Goal: Task Accomplishment & Management: Use online tool/utility

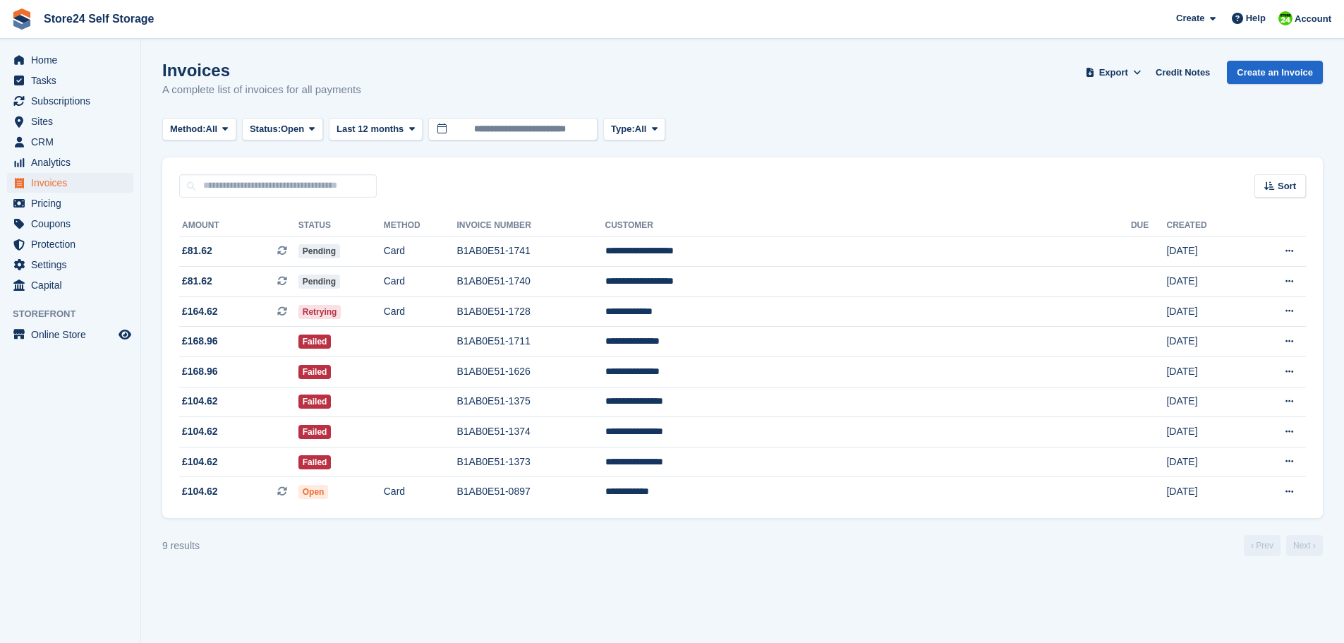
click at [56, 61] on span "Home" at bounding box center [73, 60] width 85 height 20
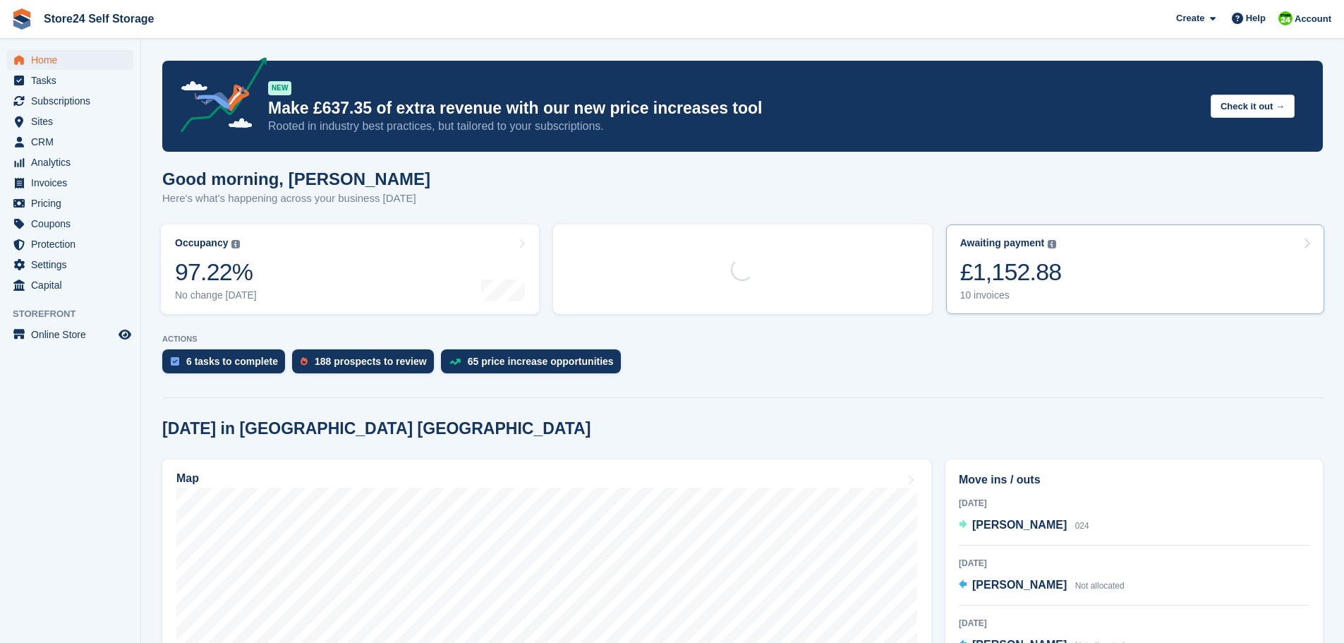
click at [1030, 278] on div "£1,152.88" at bounding box center [1012, 272] width 102 height 29
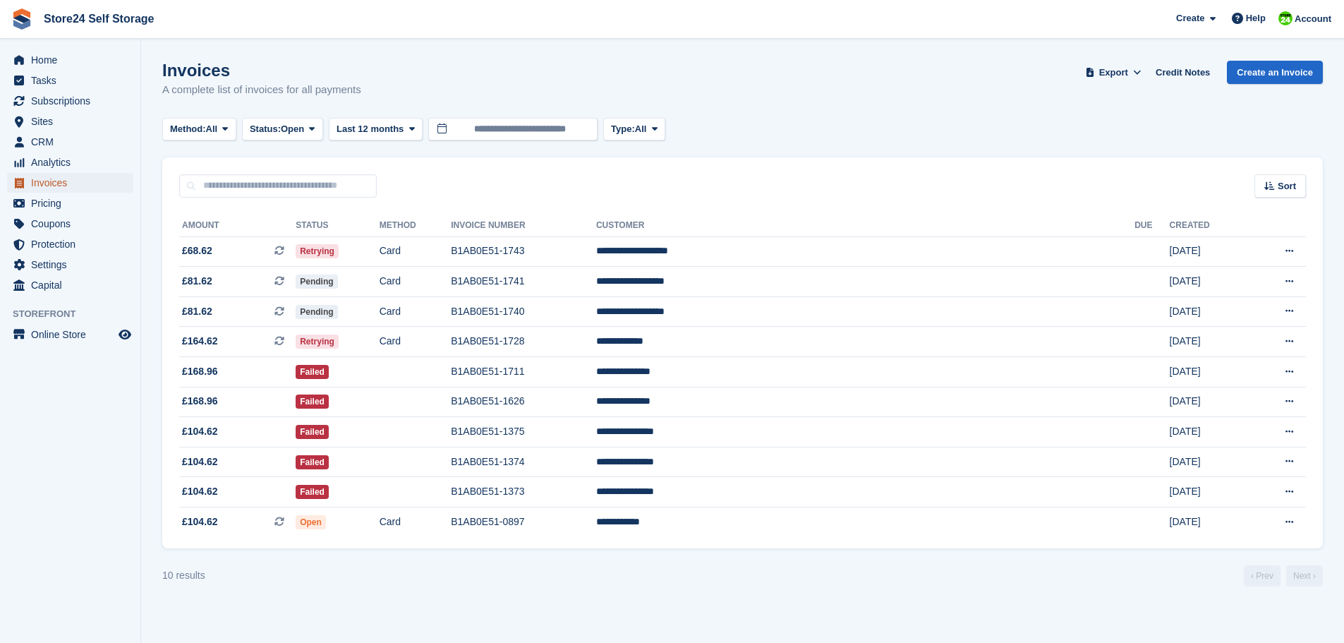
click at [44, 187] on span "Invoices" at bounding box center [73, 183] width 85 height 20
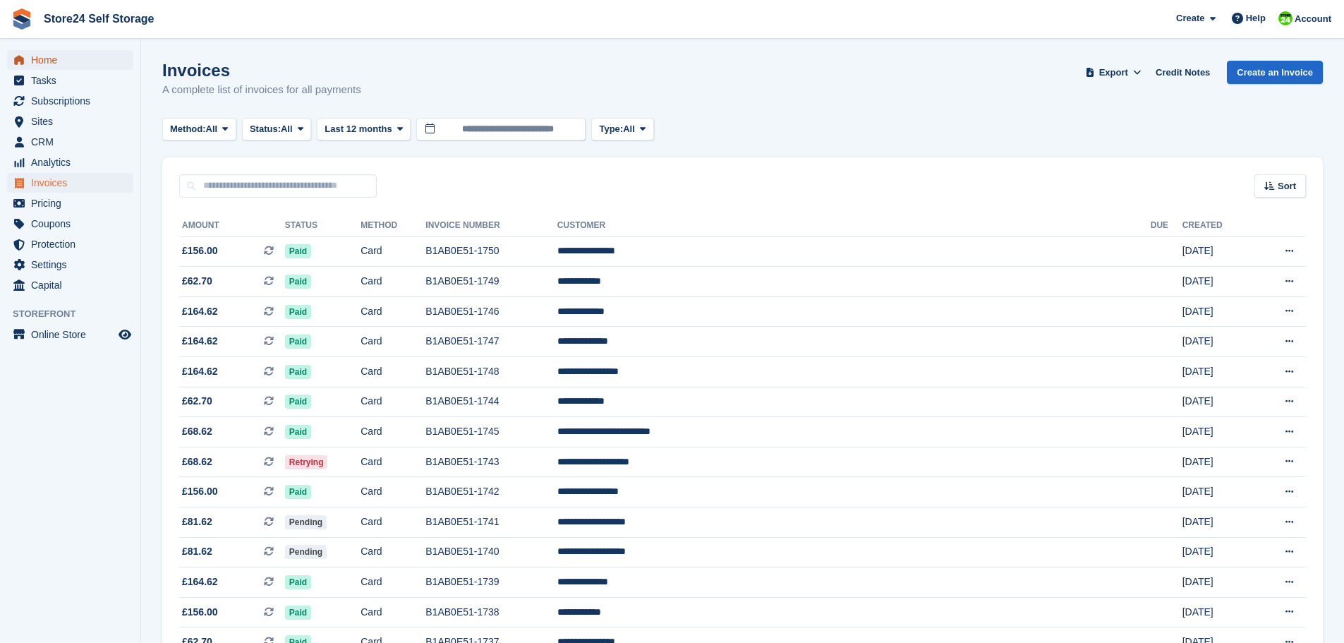
click at [51, 66] on span "Home" at bounding box center [73, 60] width 85 height 20
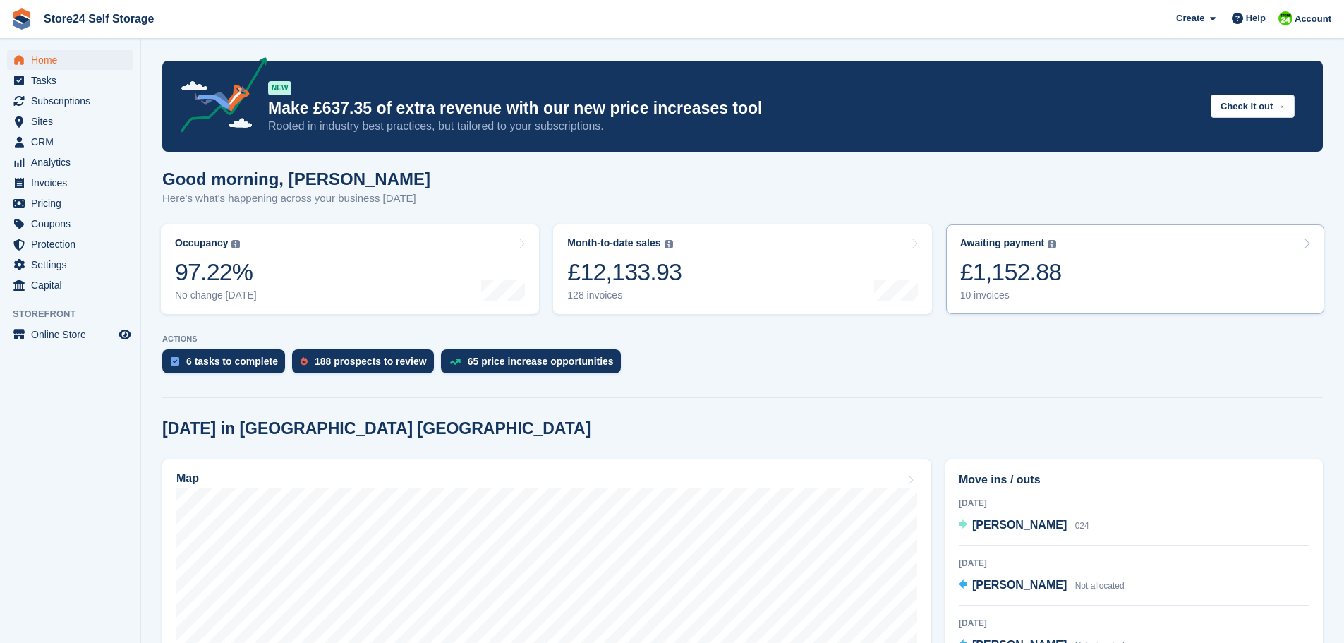
click at [1006, 275] on div "£1,152.88" at bounding box center [1012, 272] width 102 height 29
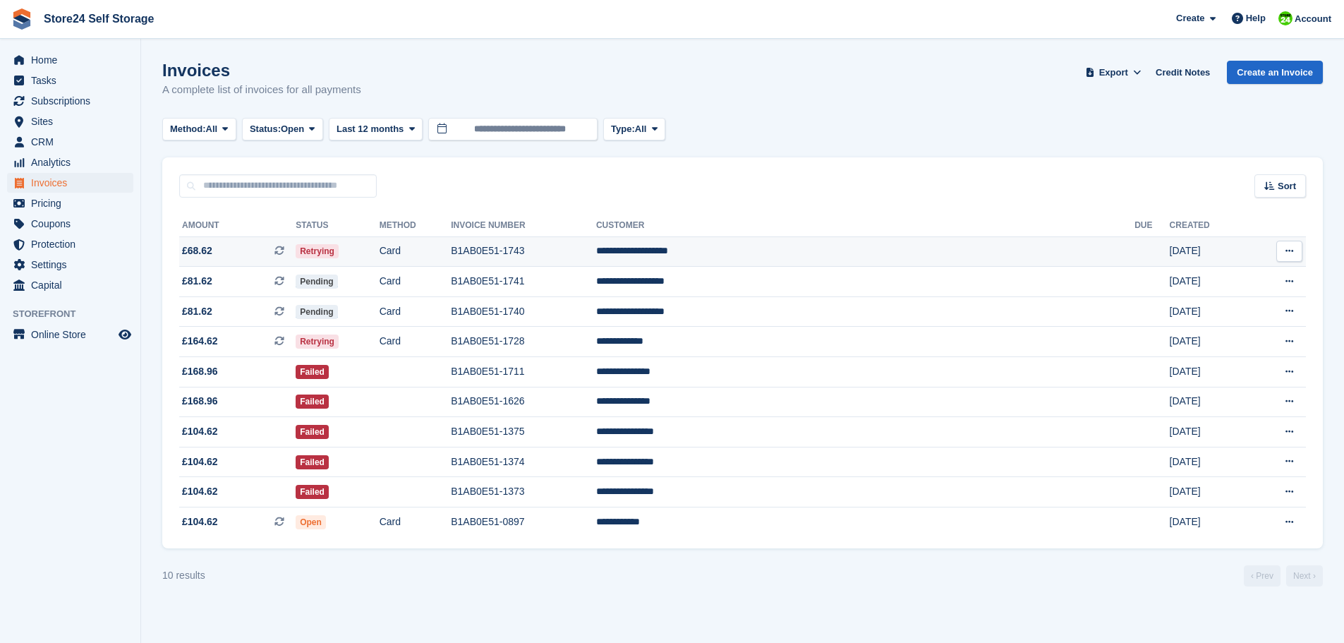
click at [596, 248] on td "B1AB0E51-1743" at bounding box center [523, 251] width 145 height 30
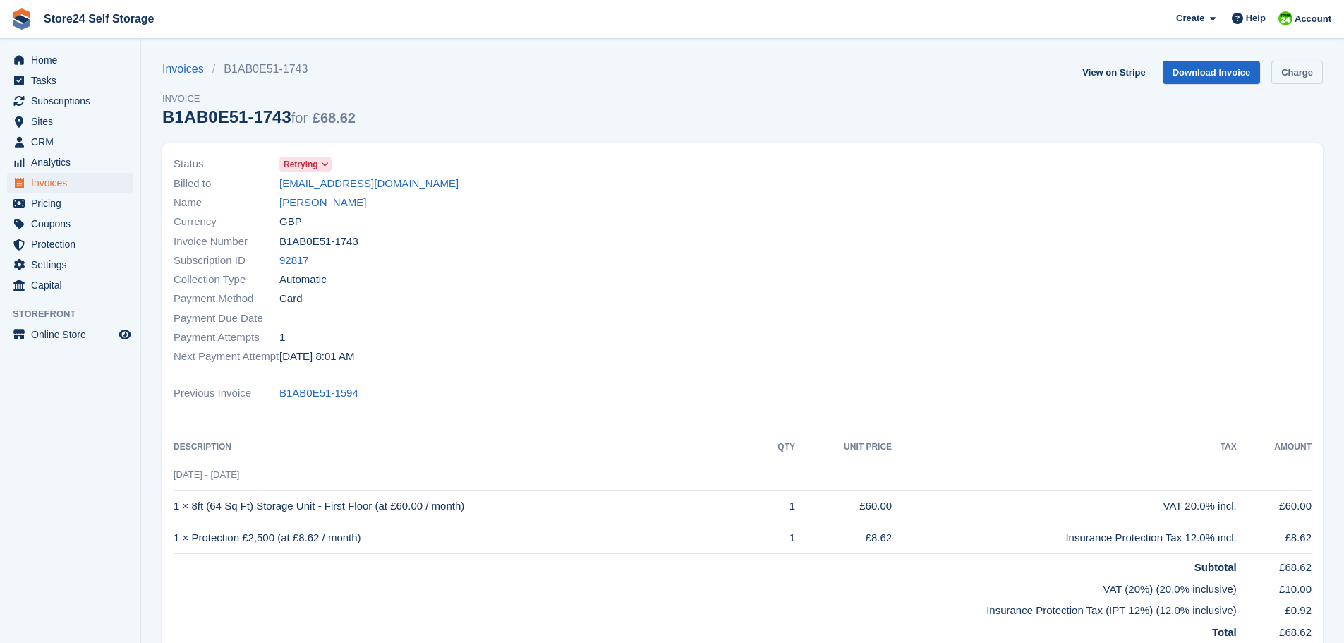
click at [1301, 71] on link "Charge" at bounding box center [1298, 72] width 52 height 23
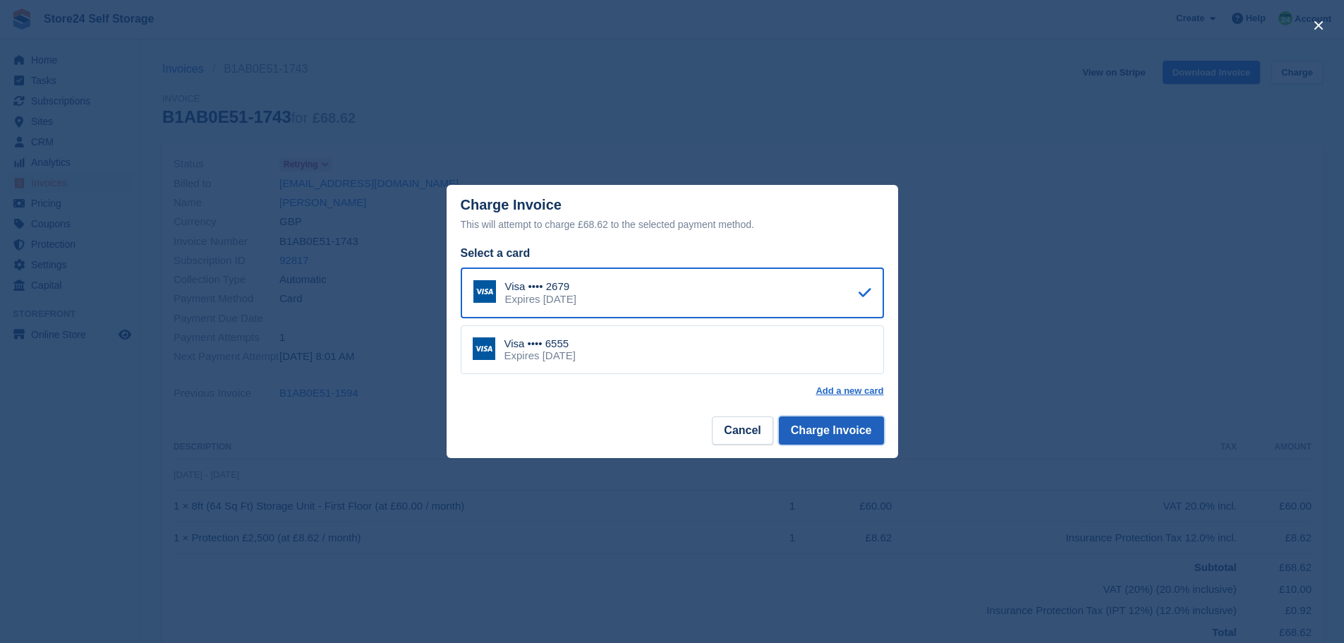
click at [831, 430] on button "Charge Invoice" at bounding box center [831, 430] width 105 height 28
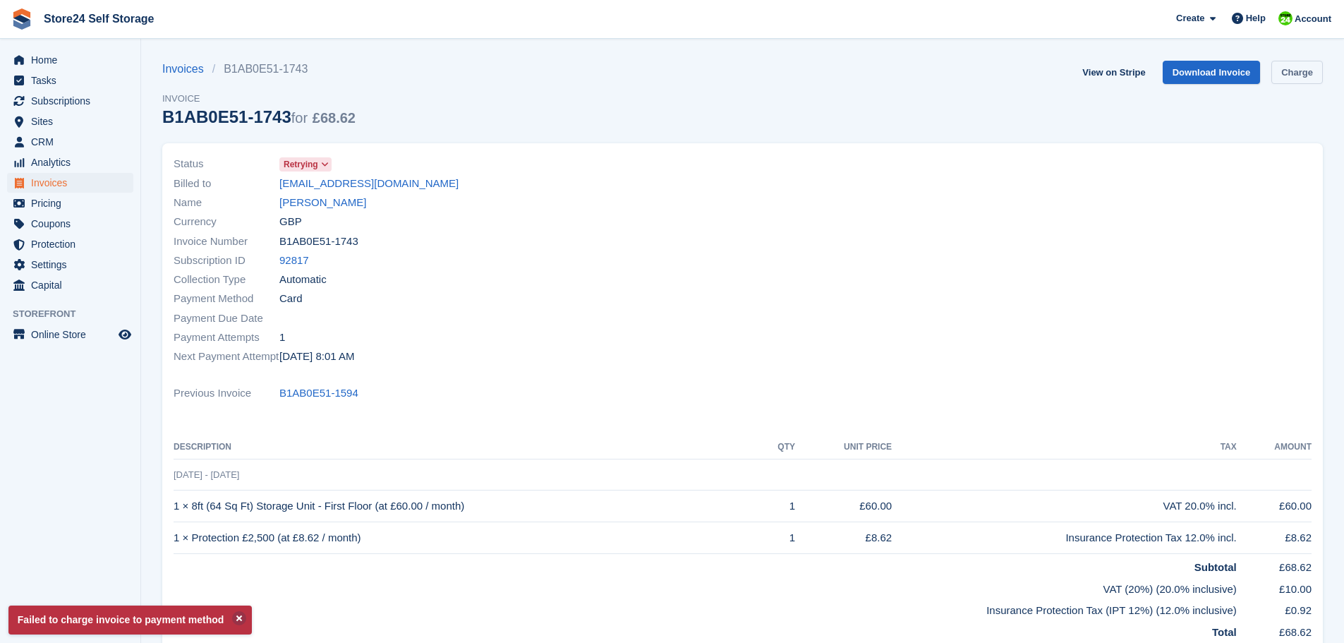
click at [1294, 73] on link "Charge" at bounding box center [1298, 72] width 52 height 23
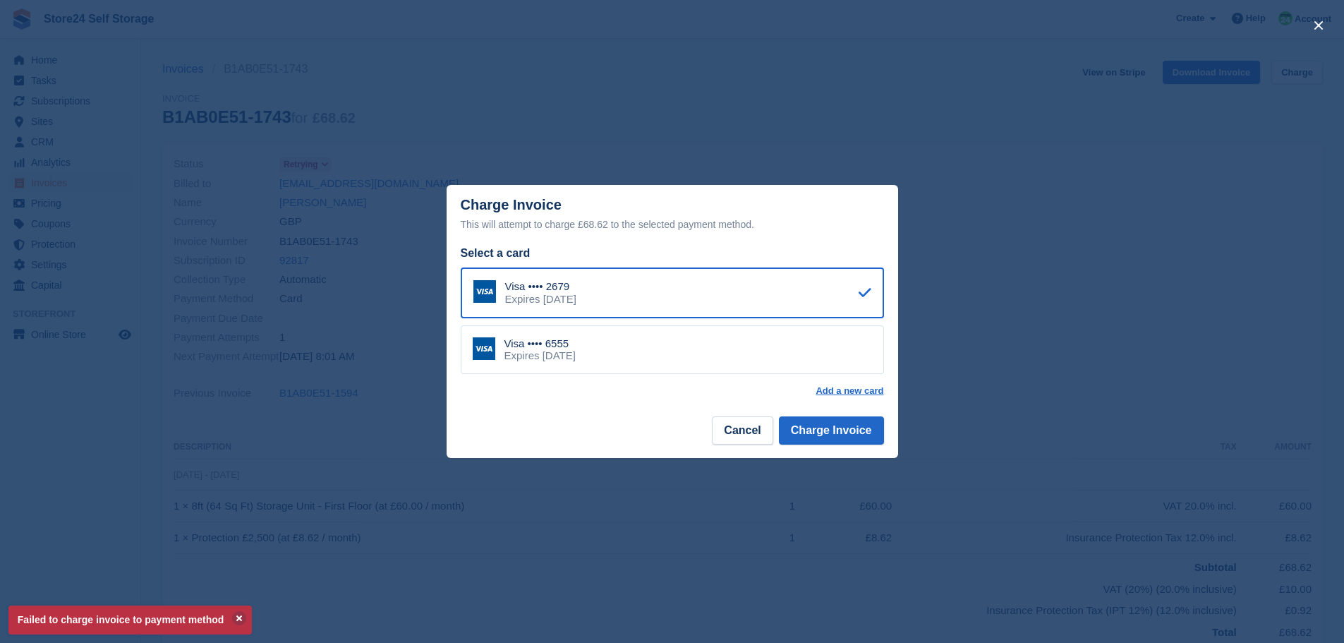
click at [719, 349] on div "Visa •••• 6555 Expires August 2029" at bounding box center [672, 349] width 423 height 49
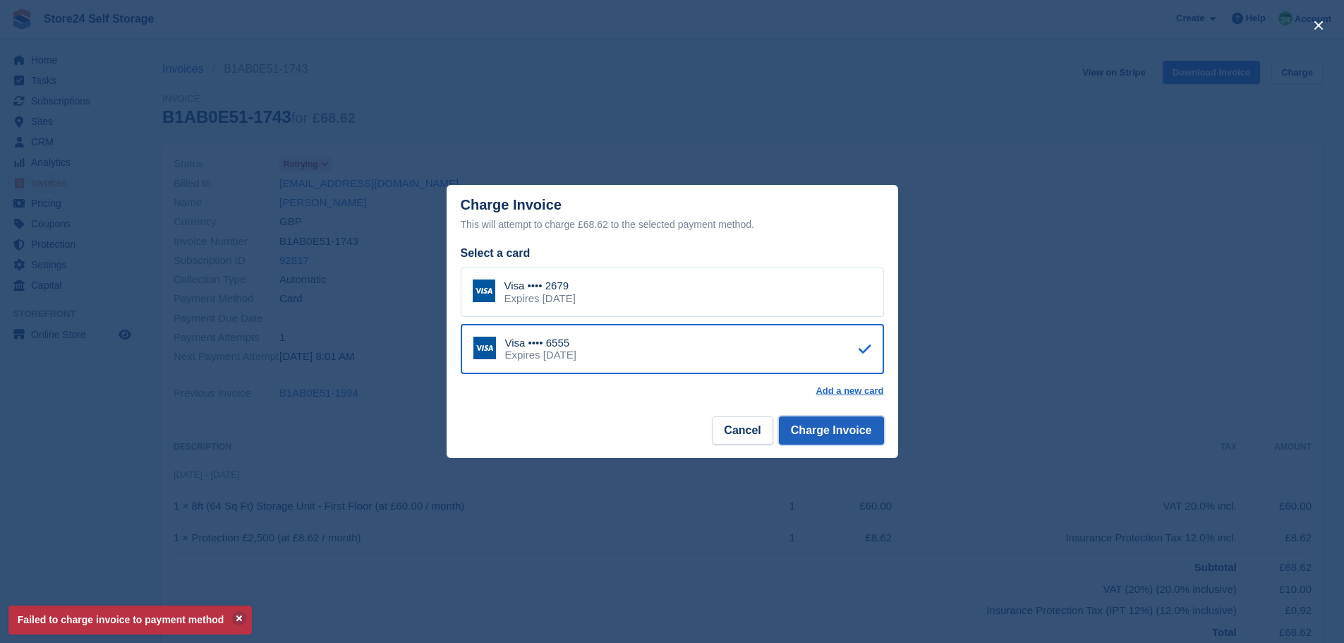
click at [819, 429] on button "Charge Invoice" at bounding box center [831, 430] width 105 height 28
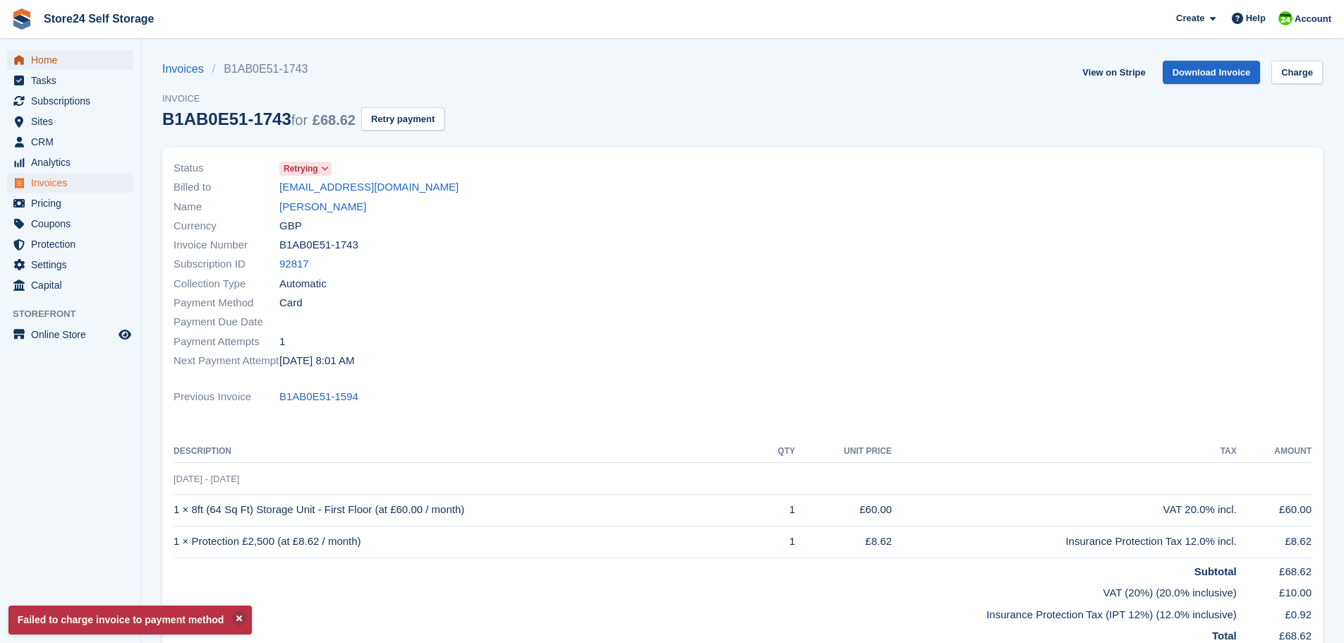
click at [49, 59] on span "Home" at bounding box center [73, 60] width 85 height 20
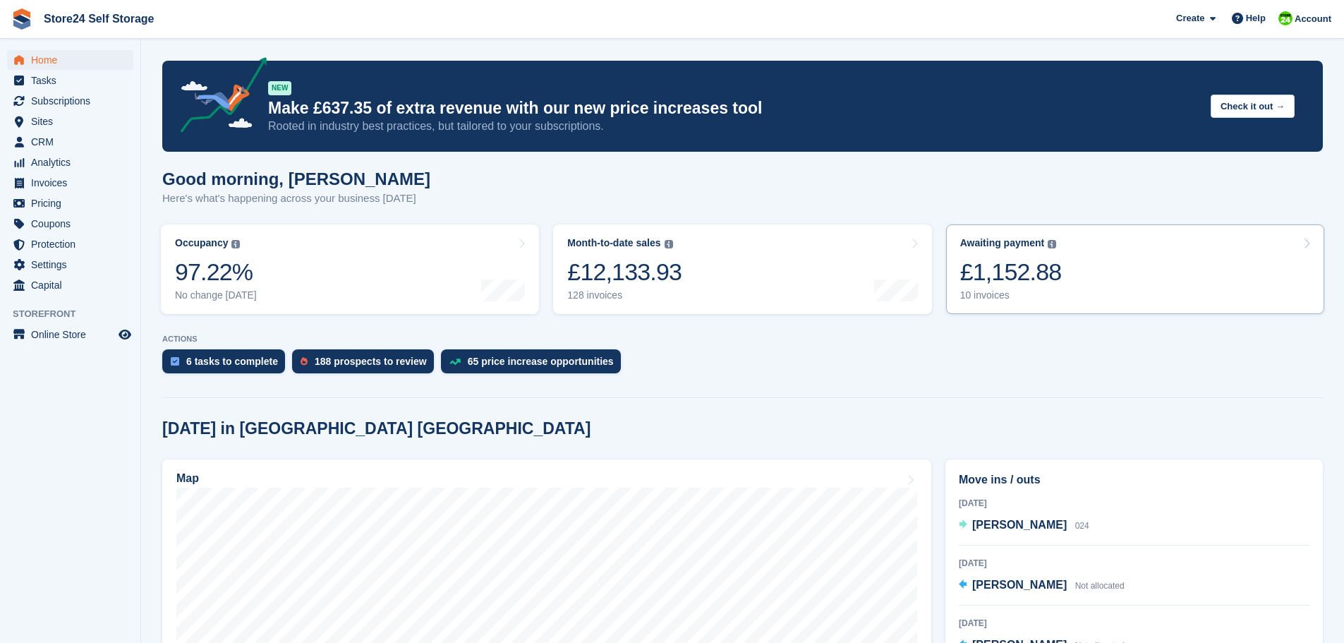
click at [1038, 276] on div "£1,152.88" at bounding box center [1012, 272] width 102 height 29
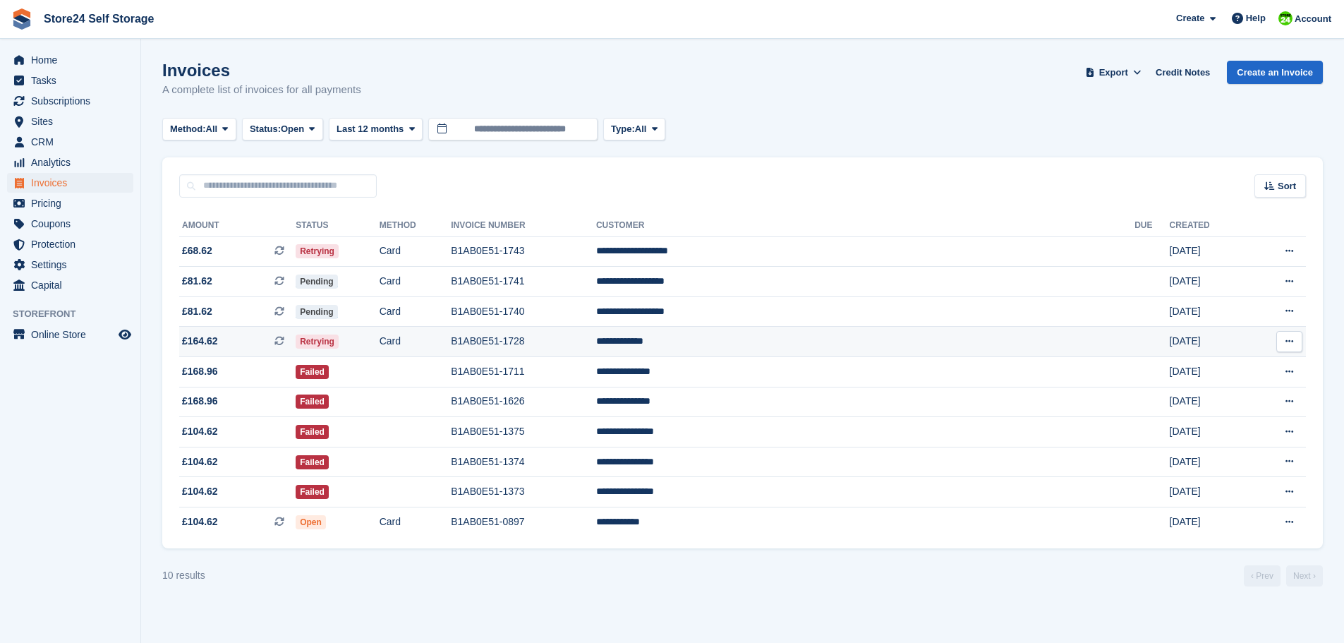
click at [596, 342] on td "B1AB0E51-1728" at bounding box center [523, 342] width 145 height 30
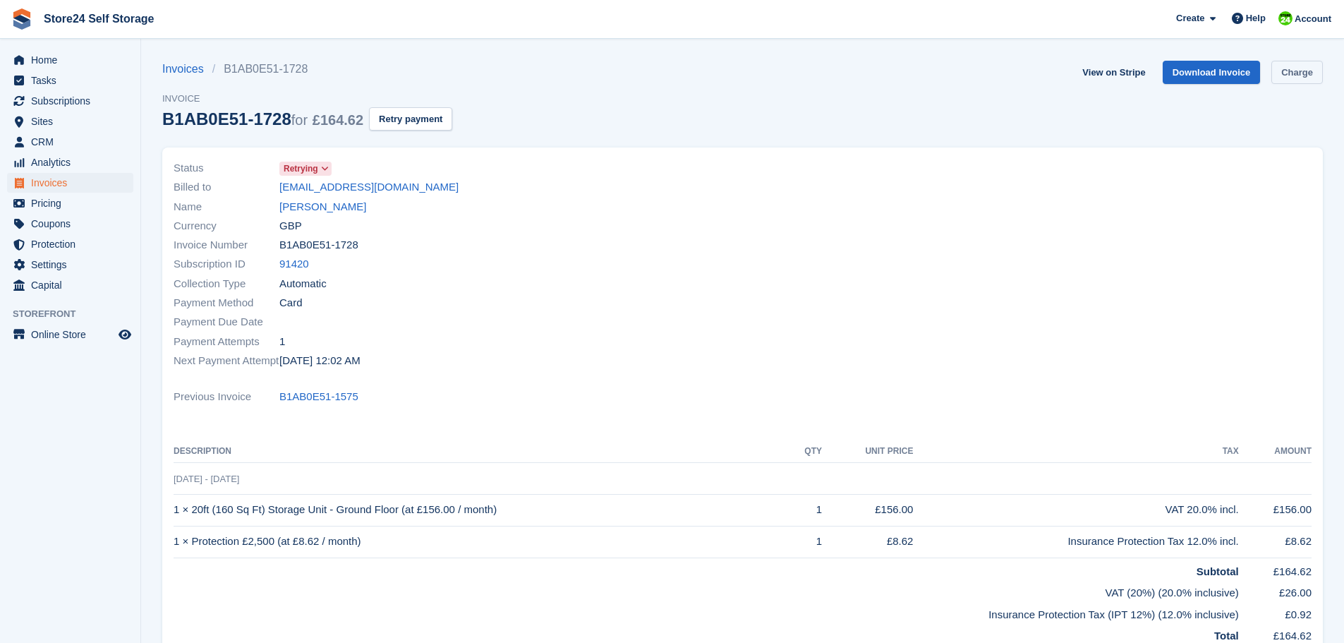
click at [1284, 77] on link "Charge" at bounding box center [1298, 72] width 52 height 23
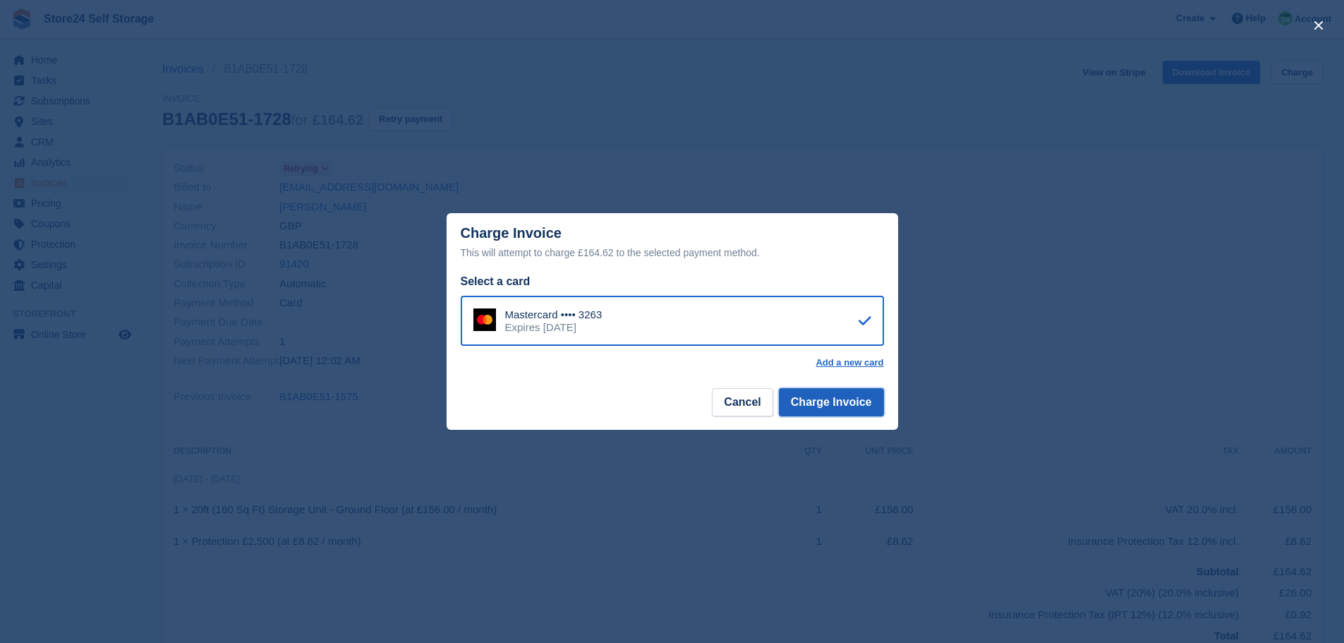
click at [806, 399] on button "Charge Invoice" at bounding box center [831, 402] width 105 height 28
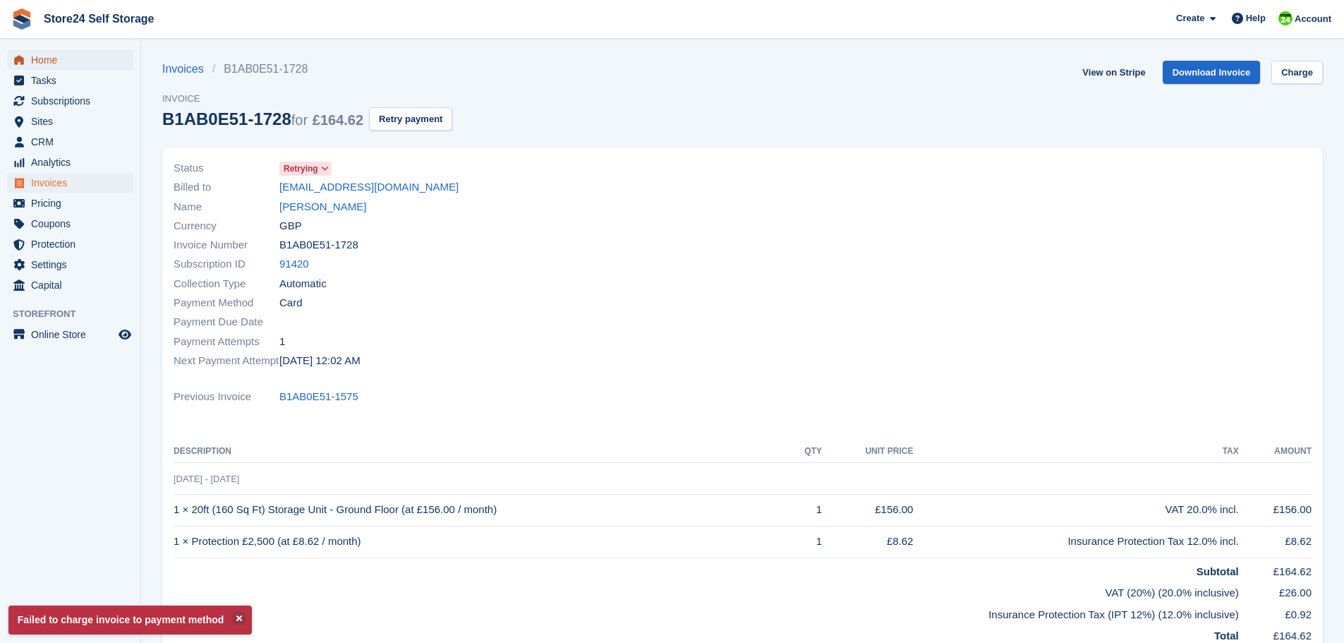
click at [40, 59] on span "Home" at bounding box center [73, 60] width 85 height 20
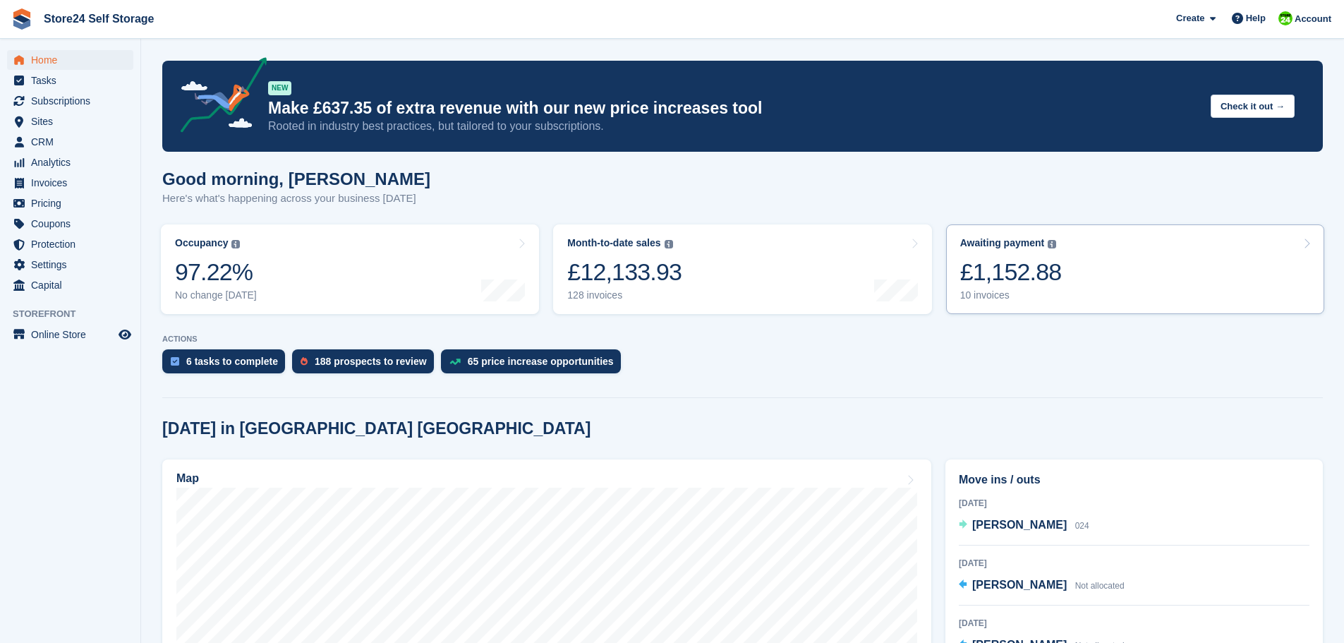
click at [1003, 275] on div "£1,152.88" at bounding box center [1012, 272] width 102 height 29
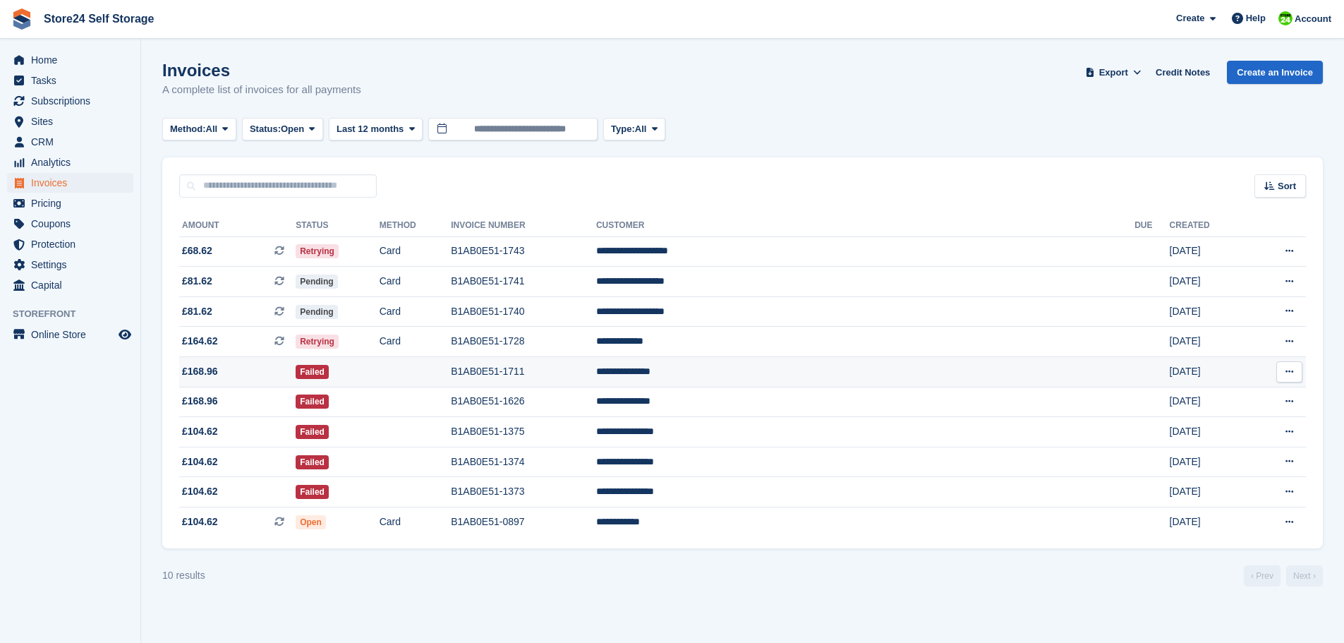
click at [596, 371] on td "B1AB0E51-1711" at bounding box center [523, 372] width 145 height 30
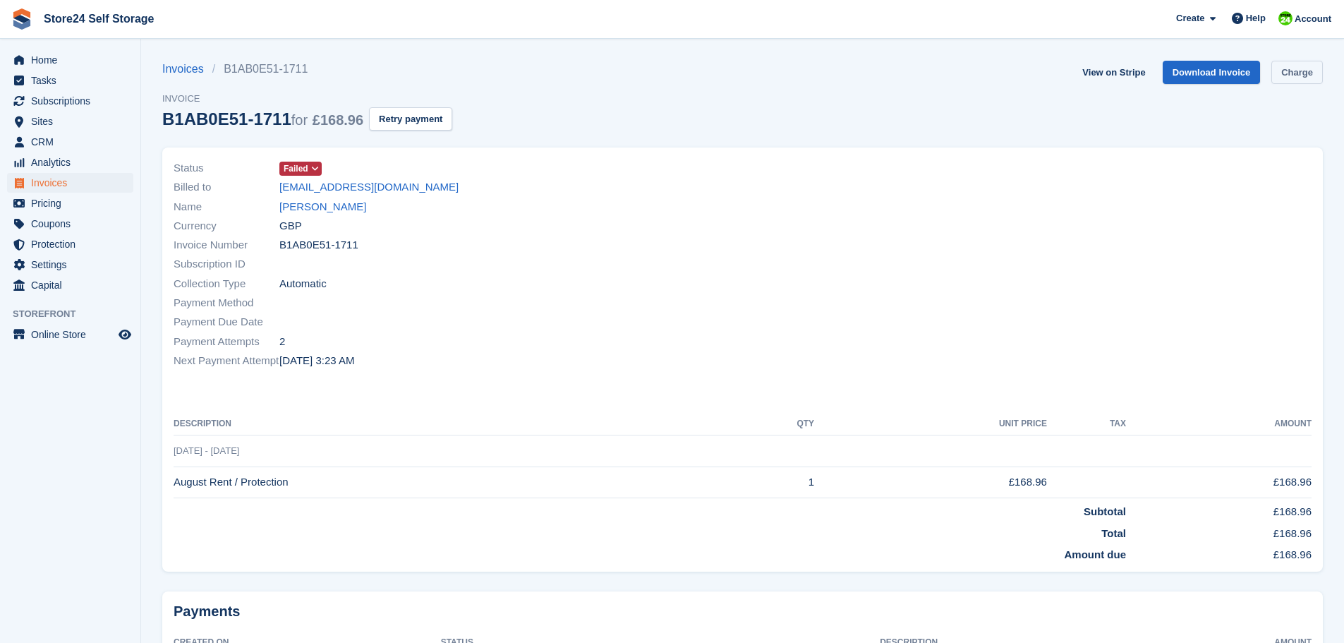
click at [1285, 71] on link "Charge" at bounding box center [1298, 72] width 52 height 23
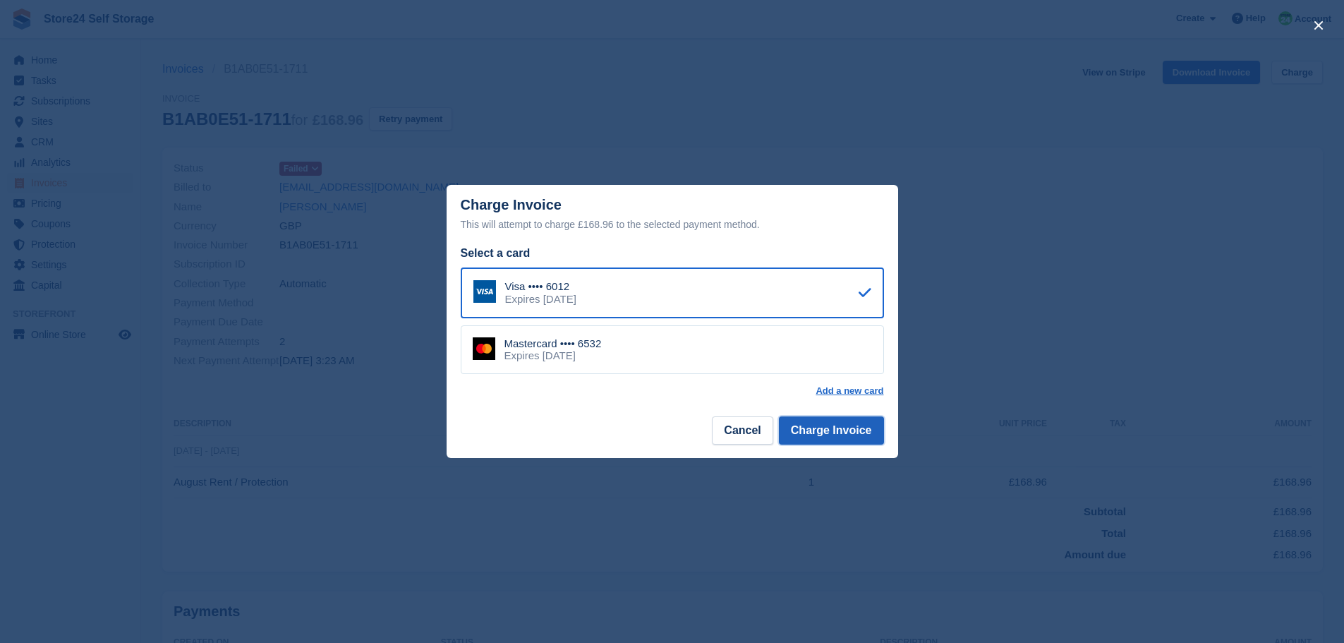
click at [834, 432] on button "Charge Invoice" at bounding box center [831, 430] width 105 height 28
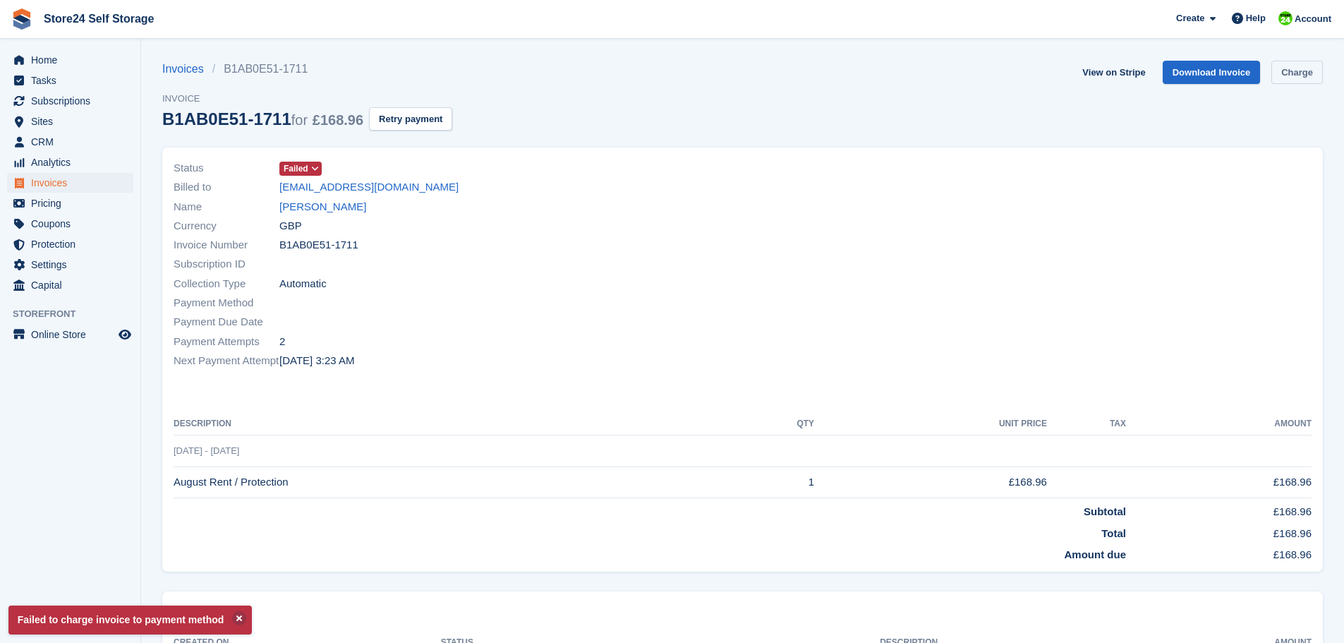
click at [1305, 79] on link "Charge" at bounding box center [1298, 72] width 52 height 23
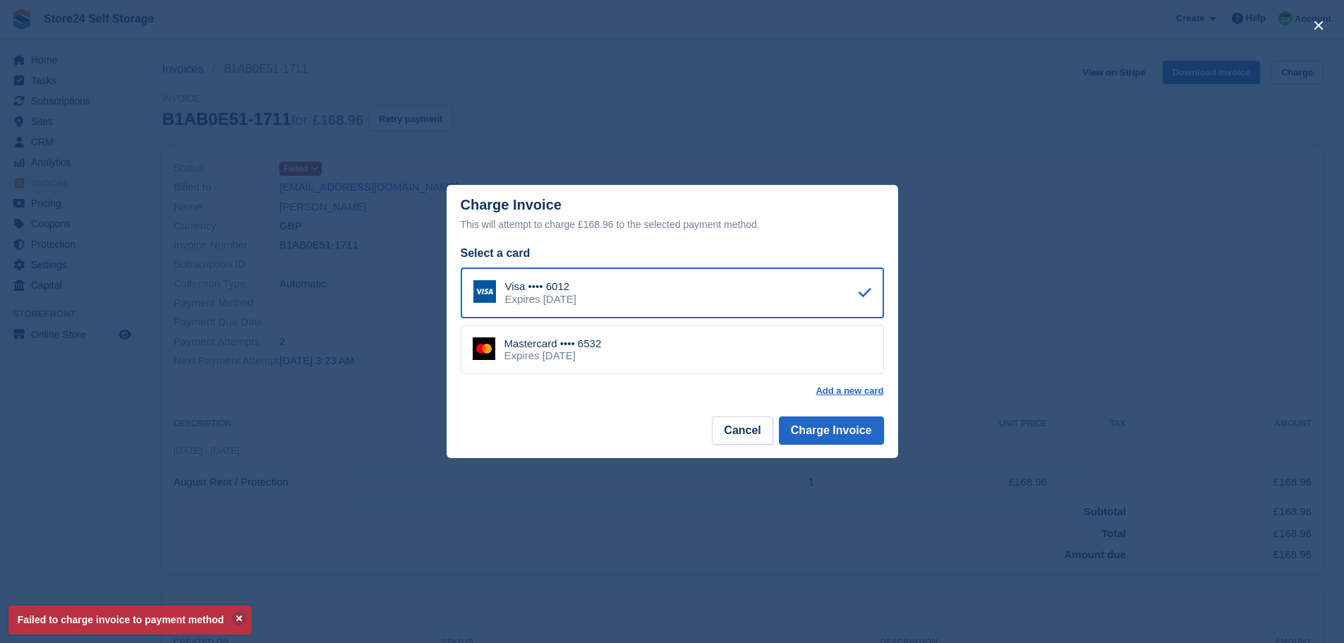
click at [742, 366] on div "Mastercard •••• 6532 Expires May 2026" at bounding box center [672, 349] width 423 height 49
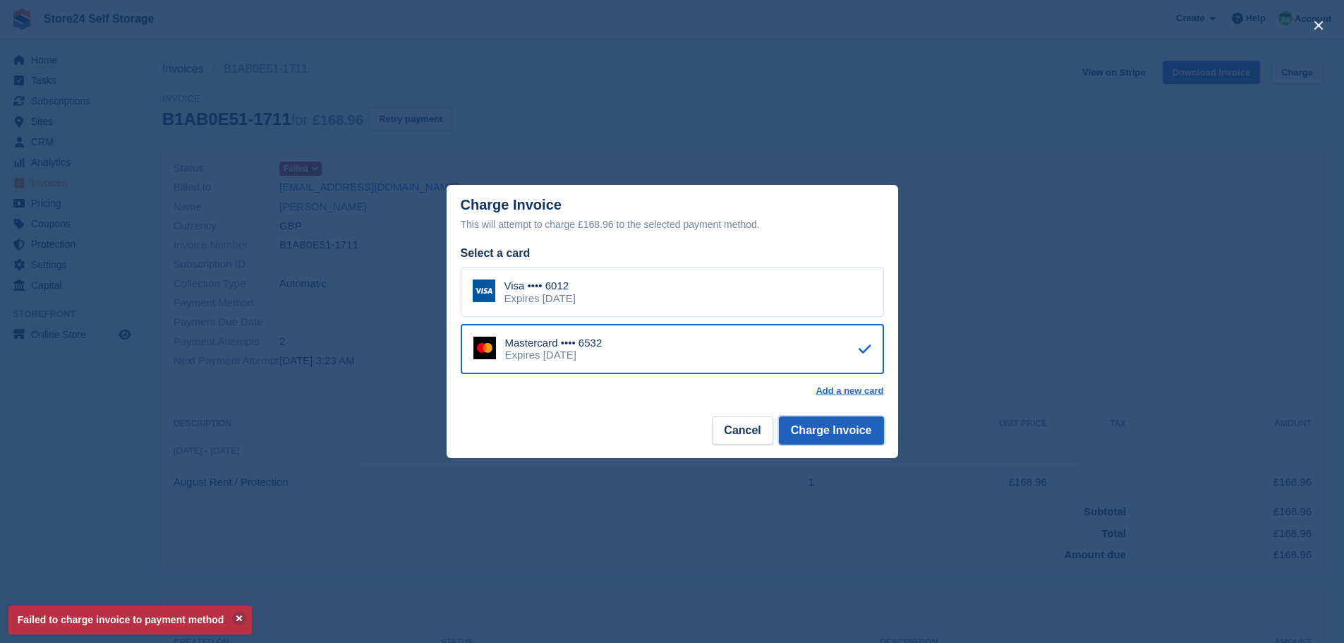
click at [829, 433] on button "Charge Invoice" at bounding box center [831, 430] width 105 height 28
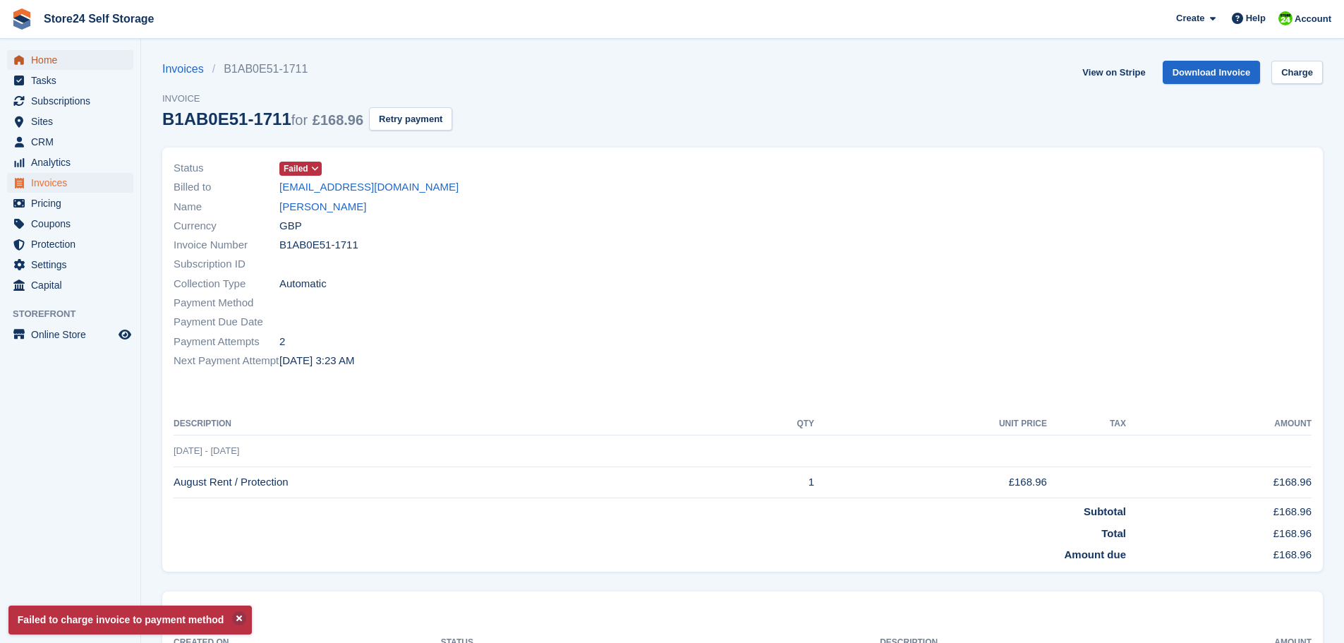
click at [49, 60] on span "Home" at bounding box center [73, 60] width 85 height 20
